Goal: Obtain resource: Obtain resource

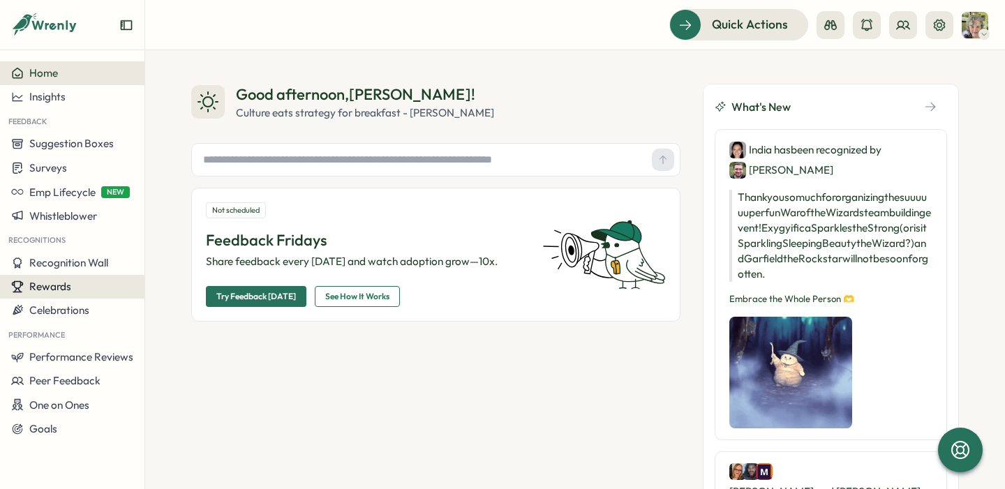
click at [64, 290] on span "Rewards" at bounding box center [50, 286] width 42 height 13
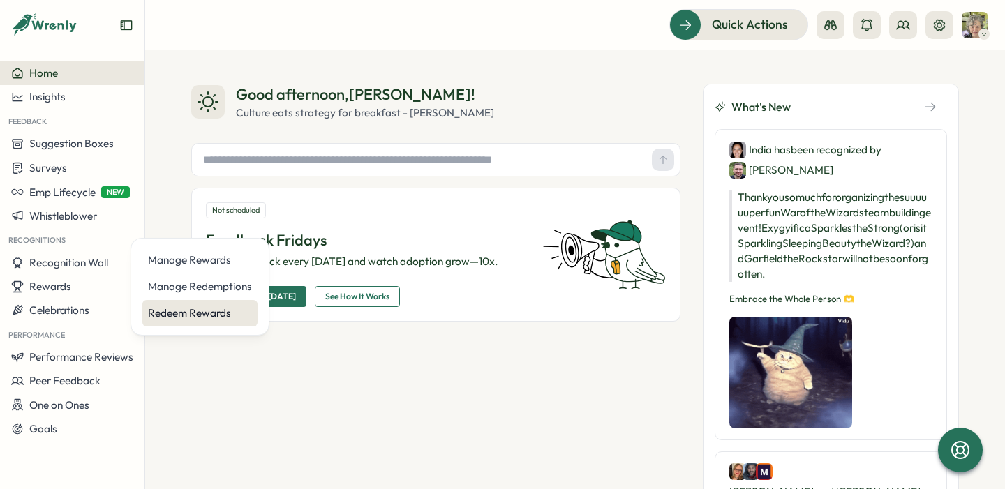
click at [199, 307] on div "Redeem Rewards" at bounding box center [200, 313] width 104 height 15
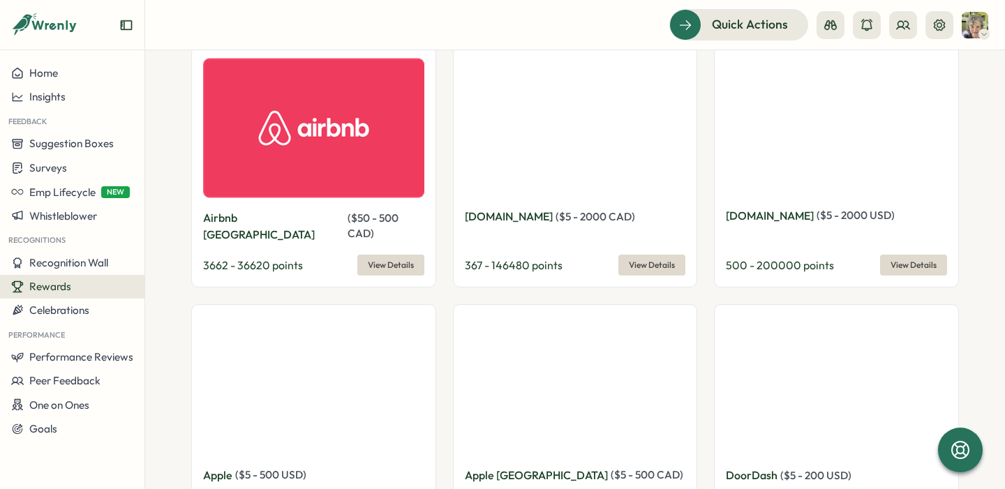
scroll to position [526, 0]
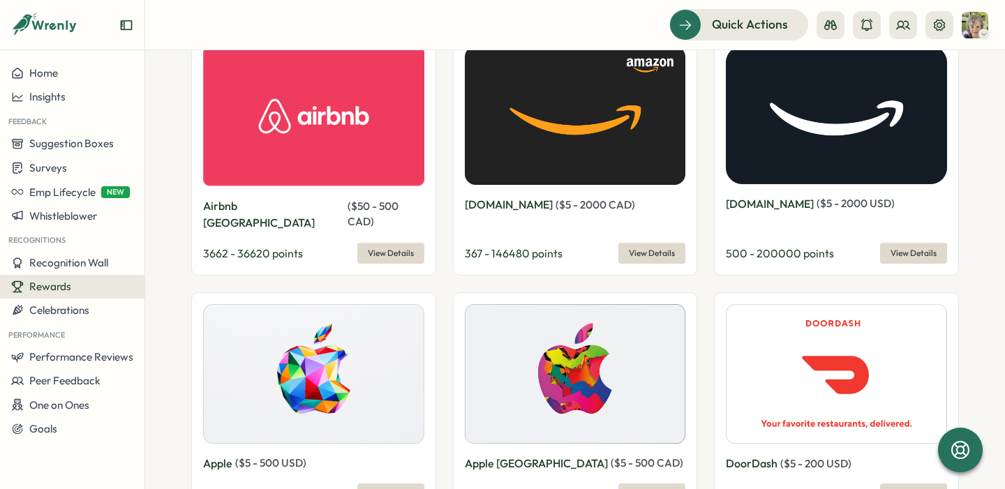
click at [630, 244] on span "View Details" at bounding box center [652, 254] width 46 height 20
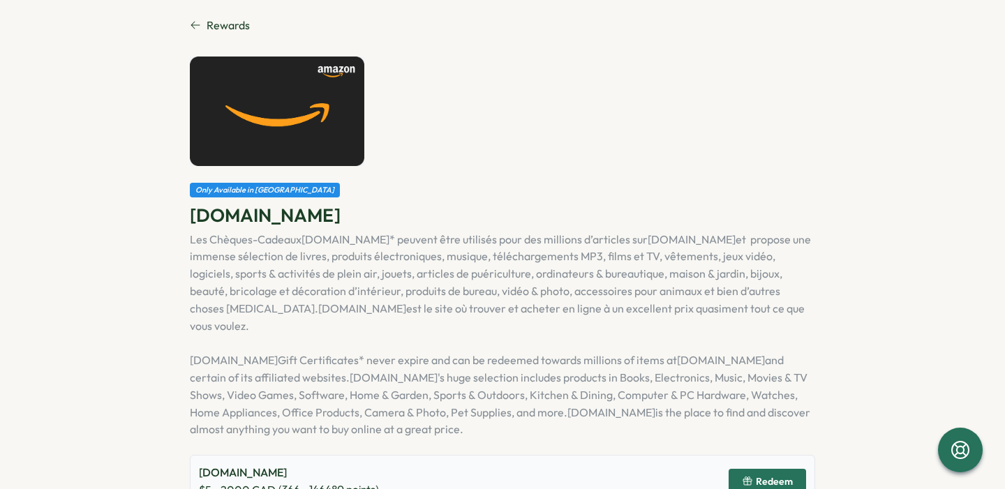
click at [225, 26] on span "Rewards" at bounding box center [228, 25] width 43 height 17
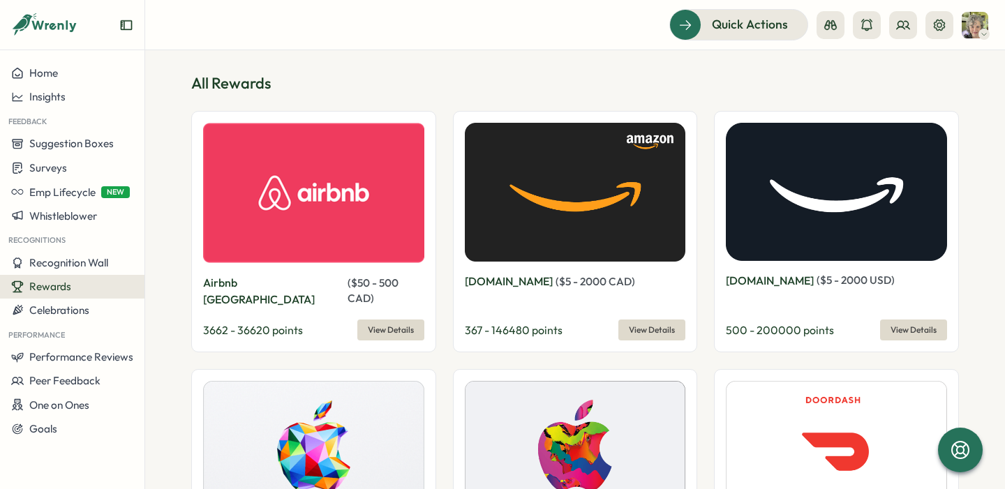
scroll to position [468, 0]
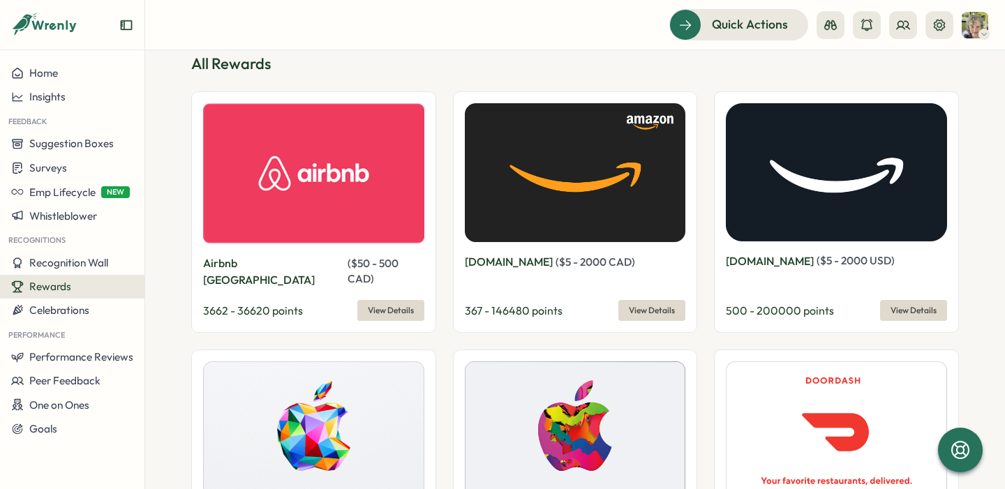
click at [905, 301] on span "View Details" at bounding box center [914, 311] width 46 height 20
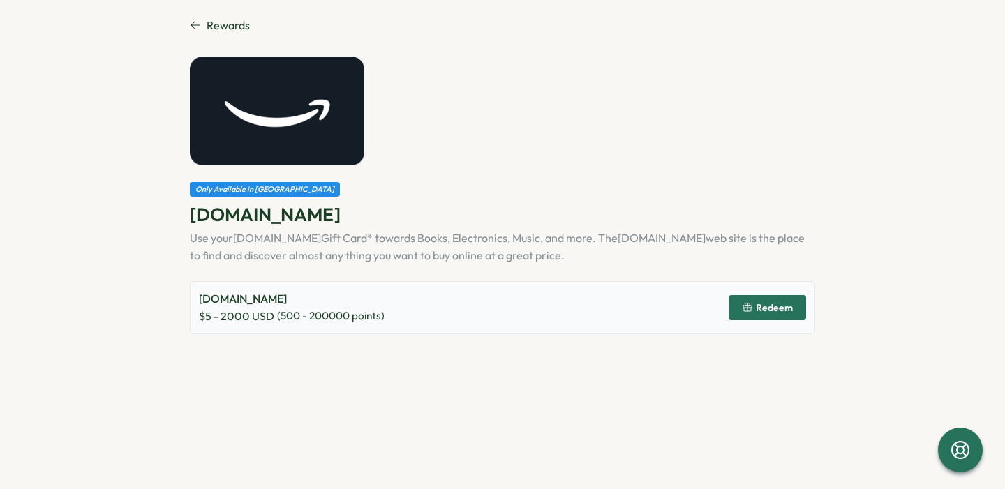
click at [777, 306] on span "Redeem" at bounding box center [774, 308] width 37 height 10
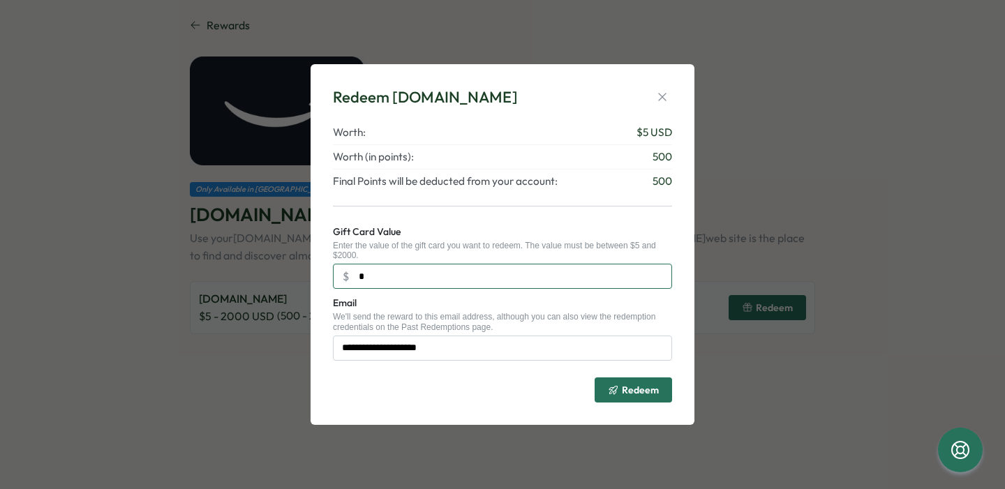
click at [470, 280] on input "*" at bounding box center [502, 276] width 339 height 25
type input "***"
click at [654, 391] on span "Redeem" at bounding box center [640, 390] width 37 height 10
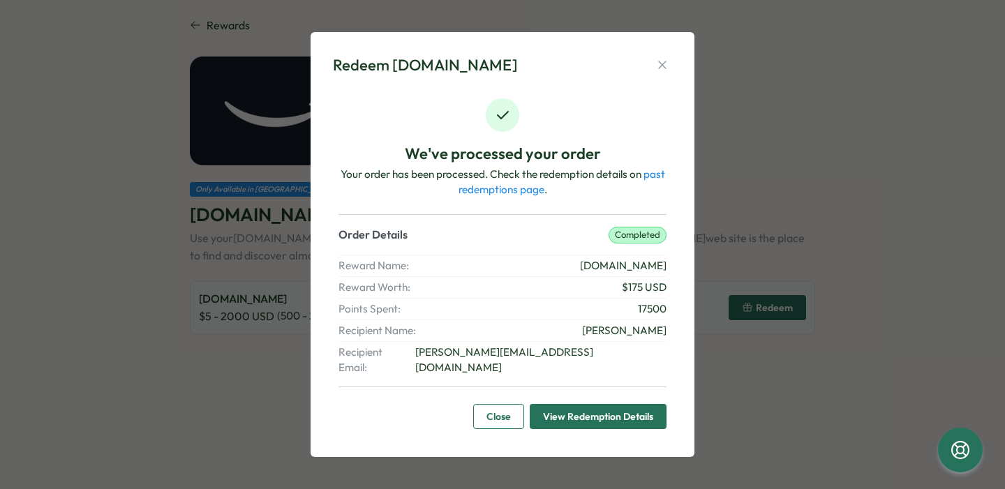
click at [630, 415] on span "View Redemption Details" at bounding box center [598, 417] width 110 height 24
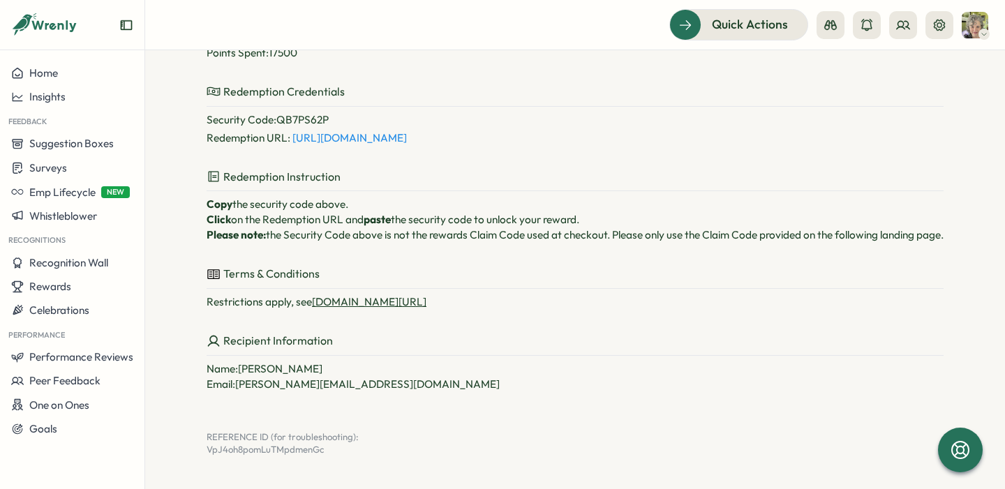
scroll to position [259, 0]
drag, startPoint x: 352, startPoint y: 158, endPoint x: 272, endPoint y: 165, distance: 79.9
click at [272, 128] on p "Security Code : QB7PS62P" at bounding box center [575, 119] width 737 height 15
copy p "QB7PS62P"
click at [407, 145] on link "[URL][DOMAIN_NAME]" at bounding box center [349, 137] width 114 height 13
